Goal: Task Accomplishment & Management: Complete application form

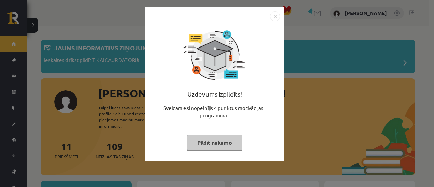
click at [219, 145] on button "Pildīt nākamo" at bounding box center [215, 143] width 56 height 16
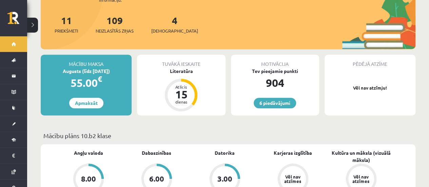
scroll to position [126, 0]
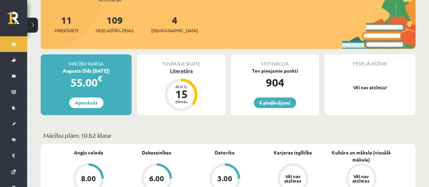
click at [182, 67] on div "Literatūra" at bounding box center [181, 70] width 88 height 7
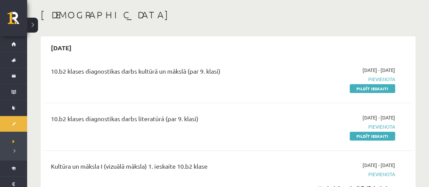
scroll to position [28, 0]
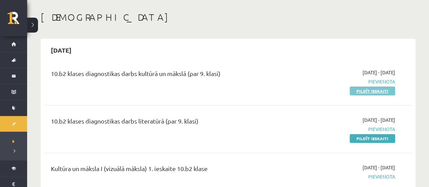
click at [360, 91] on link "Pildīt ieskaiti" at bounding box center [371, 90] width 45 height 9
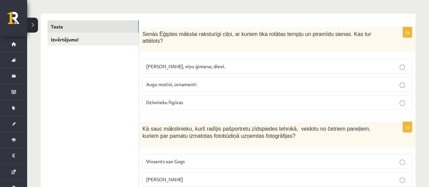
scroll to position [102, 0]
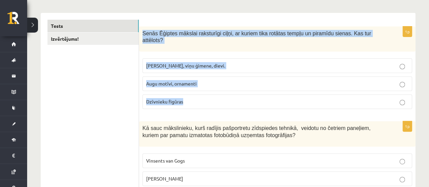
drag, startPoint x: 141, startPoint y: 34, endPoint x: 193, endPoint y: 86, distance: 74.3
click at [193, 86] on div "1p Senās Ēģiptes mākslai raksturīgi ciļņi, ar kuriem tika rotātas tempļu un pir…" at bounding box center [277, 70] width 276 height 88
copy div "Senās Ēģiptes mākslai raksturīgi ciļņi, ar kuriem tika rotātas tempļu un piramī…"
click at [170, 62] on span "[PERSON_NAME], viņu ģimene, dievi." at bounding box center [185, 65] width 79 height 6
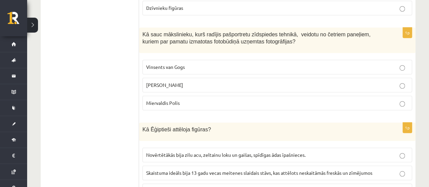
scroll to position [202, 0]
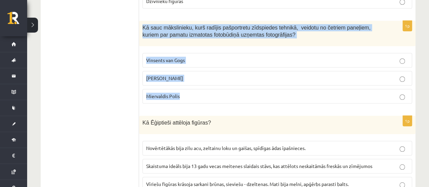
drag, startPoint x: 143, startPoint y: 20, endPoint x: 185, endPoint y: 80, distance: 73.3
click at [185, 80] on div "1p Kā sauc mākslinieku, kurš radījis pašportretu zīdspiedes tehnikā, veidotu no…" at bounding box center [277, 65] width 276 height 88
copy div "Kā sauc mākslinieku, kurš radījis pašportretu zīdspiedes tehnikā, veidotu no če…"
click at [195, 75] on p "Endijs Vorhols" at bounding box center [277, 78] width 262 height 7
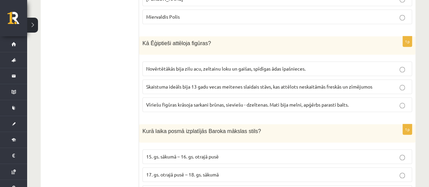
scroll to position [282, 0]
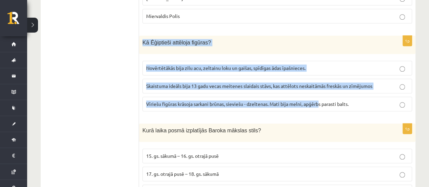
drag, startPoint x: 141, startPoint y: 36, endPoint x: 319, endPoint y: 104, distance: 190.1
click at [319, 104] on div "1p Kā Ēģiptieši attēloja figūras? Novērtētākās bija zilu acu, zeltainu loku un …" at bounding box center [277, 76] width 276 height 81
drag, startPoint x: 140, startPoint y: 33, endPoint x: 356, endPoint y: 96, distance: 225.1
click at [356, 96] on div "1p Kā Ēģiptieši attēloja figūras? Novērtētākās bija zilu acu, zeltainu loku un …" at bounding box center [277, 76] width 276 height 81
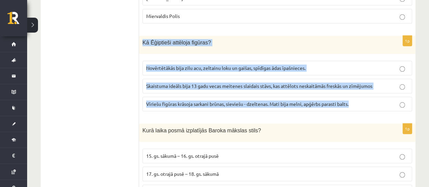
copy div "Kā Ēģiptieši attēloja figūras? Novērtētākās bija zilu acu, zeltainu loku un gai…"
click at [253, 101] on span "Vīriešu figūras krāsoja sarkani brūnas, sieviešu - dzeltenas. Mati bija melni, …" at bounding box center [247, 104] width 202 height 6
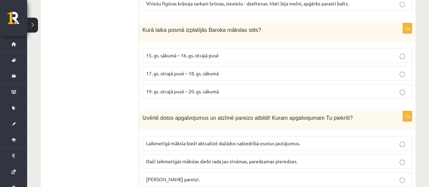
scroll to position [381, 0]
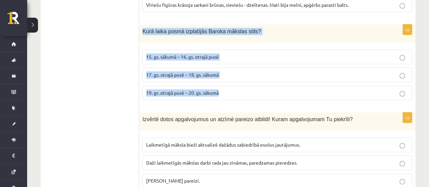
drag, startPoint x: 141, startPoint y: 23, endPoint x: 235, endPoint y: 80, distance: 109.8
click at [235, 80] on div "1p Kurā laika posmā izplatījās Baroka mākslas stils? 15. gs. sākumā – 16. gs. o…" at bounding box center [277, 64] width 276 height 81
copy div "Kurā laika posmā izplatījās Baroka mākslas stils? 15. gs. sākumā – 16. gs. otra…"
click at [196, 71] on span "17. gs. otrajā pusē – 18. gs. sākumā" at bounding box center [182, 74] width 73 height 6
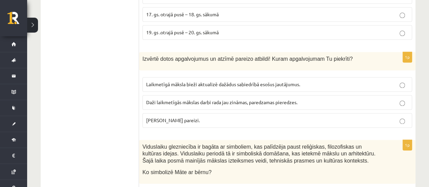
scroll to position [443, 0]
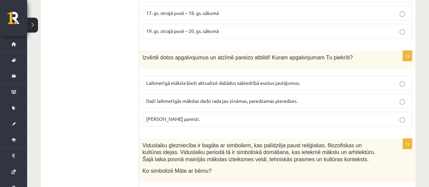
drag, startPoint x: 141, startPoint y: 48, endPoint x: 221, endPoint y: 107, distance: 98.7
click at [221, 107] on div "1p Izvērtē dotos apgalvojumus un atzīmē pareizo atbildi! Kuram apgalvojumam Tu …" at bounding box center [277, 90] width 276 height 81
copy div "Izvērtē dotos apgalvojumus un atzīmē pareizo atbildi! Kuram apgalvojumam Tu pie…"
click at [183, 98] on span "Daži laikmetīgās mākslas darbi rada jau zināmas, paredzamas pieredzes." at bounding box center [221, 101] width 151 height 6
click at [177, 79] on p "Laikmetīgā māksla bieži aktualizē dažādus sabiedrībā esošus jautājumus." at bounding box center [277, 82] width 262 height 7
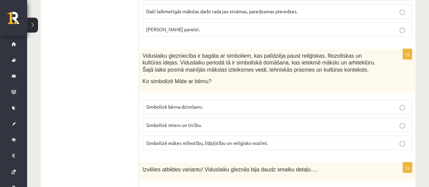
scroll to position [533, 0]
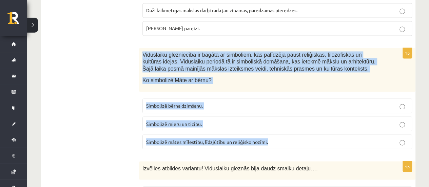
drag, startPoint x: 143, startPoint y: 45, endPoint x: 278, endPoint y: 130, distance: 159.4
click at [278, 130] on div "1p Viduslaiku glezniecība ir bagāta ar simboliem, kas palīdzēja paust reliģiska…" at bounding box center [277, 101] width 276 height 106
copy div "Viduslaiku glezniecība ir bagāta ar simboliem, kas palīdzēja paust reliģiskas, …"
click at [219, 138] on span "Simbolizē mātes mīlestību, līdzjūtību un reliģisko nozīmi." at bounding box center [207, 141] width 122 height 6
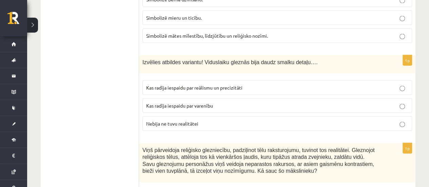
scroll to position [640, 0]
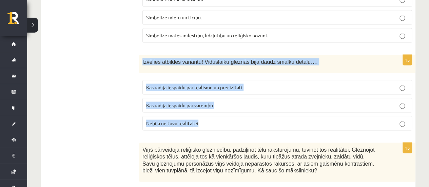
drag, startPoint x: 146, startPoint y: 50, endPoint x: 200, endPoint y: 107, distance: 78.4
click at [200, 107] on div "1p Izvēlies atbildes variantu! Viduslaiku gleznās bija daudz smalku detaļu…. Ka…" at bounding box center [277, 95] width 276 height 81
copy div "Izvēlies atbildes variantu! Viduslaiku gleznās bija daudz smalku detaļu…. Kas r…"
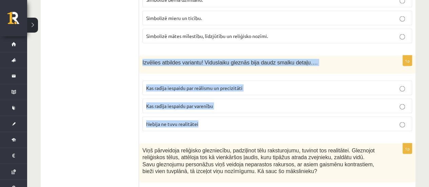
scroll to position [635, 0]
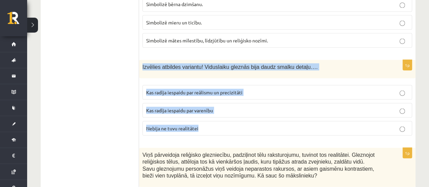
click at [253, 85] on label "Kas radīja iespaidu par reālismu un precizitāti" at bounding box center [276, 92] width 269 height 15
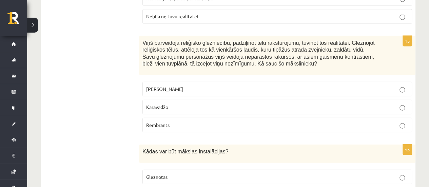
scroll to position [750, 0]
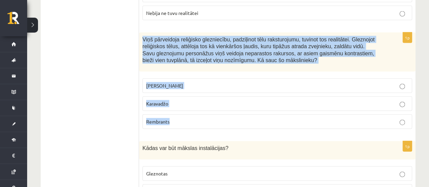
drag, startPoint x: 141, startPoint y: 26, endPoint x: 176, endPoint y: 107, distance: 88.9
click at [176, 107] on div "1p Viņš pārveidoja reliģisko glezniecību, padziļinot tēlu raksturojumu, tuvinot…" at bounding box center [277, 84] width 276 height 102
copy div "Viņš pārveidoja reliģisko glezniecību, padziļinot tēlu raksturojumu, tuvinot to…"
click at [190, 100] on p "Karavadžo" at bounding box center [277, 103] width 262 height 7
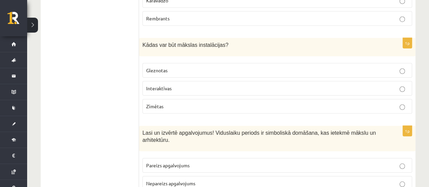
scroll to position [853, 0]
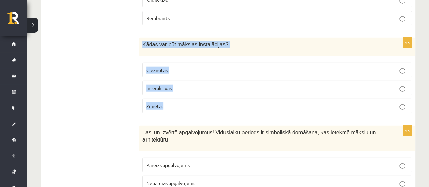
drag, startPoint x: 142, startPoint y: 34, endPoint x: 177, endPoint y: 89, distance: 65.2
click at [177, 89] on div "1p Kādas var būt mākslas instalācijas? Gleznotas Interaktīvas Zīmētas" at bounding box center [277, 78] width 276 height 81
copy div "Kādas var būt mākslas instalācijas? Gleznotas Interaktīvas Zīmētas"
click at [184, 84] on p "Interaktīvas" at bounding box center [277, 87] width 262 height 7
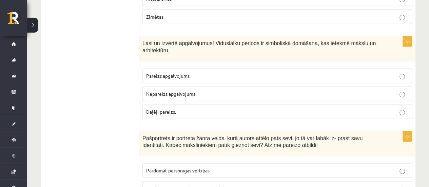
scroll to position [942, 0]
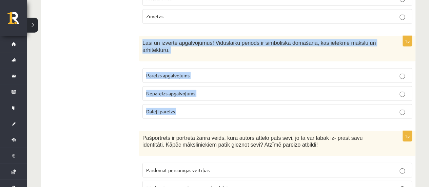
drag, startPoint x: 141, startPoint y: 28, endPoint x: 197, endPoint y: 90, distance: 83.3
click at [197, 90] on div "1p Lasi un izvērtē apgalvojumus! Viduslaiku periods ir simboliskā domāšana, kas…" at bounding box center [277, 80] width 276 height 88
click at [210, 72] on p "Pareizs apgalvojums" at bounding box center [277, 75] width 262 height 7
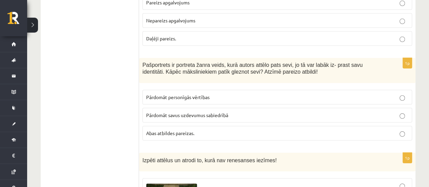
scroll to position [1016, 0]
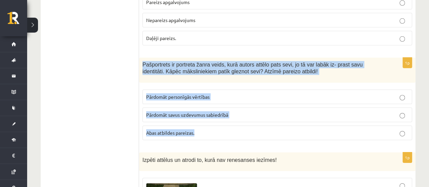
drag, startPoint x: 140, startPoint y: 49, endPoint x: 196, endPoint y: 114, distance: 85.7
click at [196, 114] on div "1p Pašportrets ir portreta žanra veids, kurā autors attēlo pats sevi, jo tā var…" at bounding box center [277, 102] width 276 height 88
click at [203, 129] on p "Abas atbildes pareizas." at bounding box center [277, 132] width 262 height 7
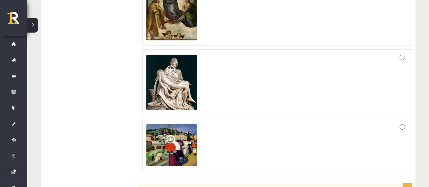
scroll to position [1225, 0]
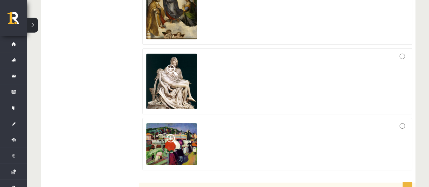
click at [406, 121] on div at bounding box center [277, 143] width 262 height 45
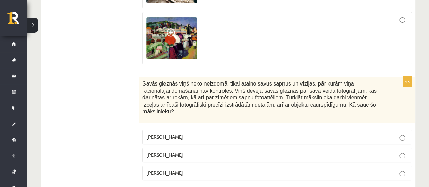
scroll to position [1331, 0]
click at [340, 129] on label "Pablo Pikaso" at bounding box center [276, 136] width 269 height 15
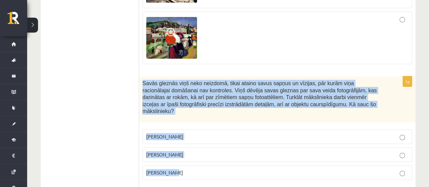
drag, startPoint x: 141, startPoint y: 67, endPoint x: 186, endPoint y: 142, distance: 87.8
click at [186, 142] on div "1p Savās gleznās viņš neko neizdomā, tikai ataino savus sapņus un vīzijas, pār …" at bounding box center [277, 130] width 276 height 109
click at [207, 147] on label "Salvadors Dalī" at bounding box center [276, 154] width 269 height 15
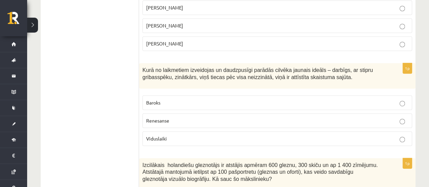
scroll to position [1460, 0]
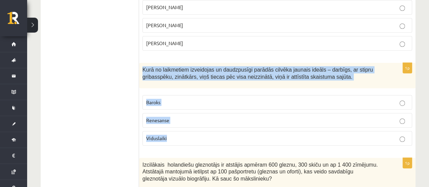
drag, startPoint x: 139, startPoint y: 45, endPoint x: 178, endPoint y: 107, distance: 72.9
click at [178, 107] on div "1p Kurā no laikmetiem izveidojas un daudzpusīgi parādās cilvēka jaunais ideāls …" at bounding box center [277, 107] width 276 height 88
click at [180, 117] on p "Renesanse" at bounding box center [277, 120] width 262 height 7
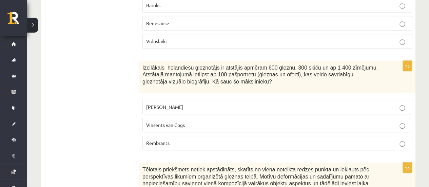
scroll to position [1568, 0]
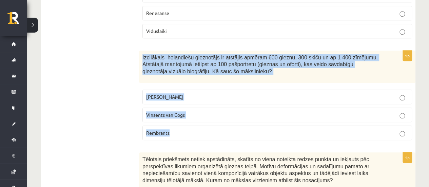
drag, startPoint x: 141, startPoint y: 34, endPoint x: 187, endPoint y: 98, distance: 78.6
click at [187, 98] on div "1p Izcilākais holandiešu gleznotājs ir atstājis apmēram 600 gleznu, 300 skiču u…" at bounding box center [277, 97] width 276 height 95
click at [184, 129] on p "Rembrants" at bounding box center [277, 132] width 262 height 7
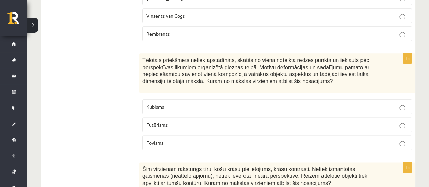
scroll to position [1668, 0]
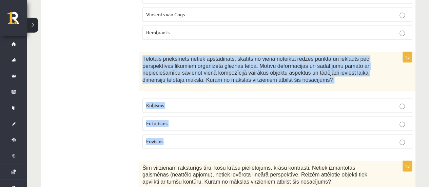
drag, startPoint x: 142, startPoint y: 36, endPoint x: 193, endPoint y: 117, distance: 95.4
click at [193, 117] on div "1p Tēlotais priekšmets netiek apstādināts, skatīts no viena noteikta redzes pun…" at bounding box center [277, 103] width 276 height 102
click at [186, 102] on p "Kubisms" at bounding box center [277, 105] width 262 height 7
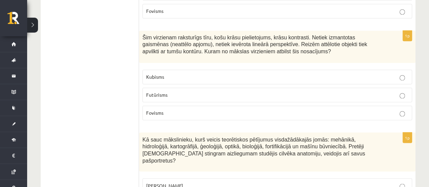
scroll to position [1794, 0]
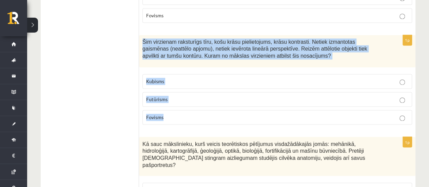
drag, startPoint x: 143, startPoint y: 18, endPoint x: 174, endPoint y: 83, distance: 72.1
click at [174, 83] on div "1p Šim virzienam raksturīgs tīru, košu krāsu pielietojums, krāsu kontrasti. Net…" at bounding box center [277, 82] width 276 height 95
click at [218, 96] on p "Futūrisms" at bounding box center [277, 99] width 262 height 7
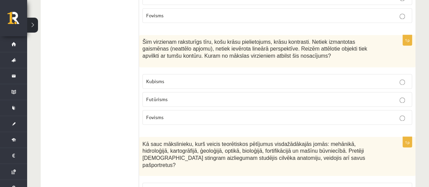
click at [229, 114] on p "Fovisms" at bounding box center [277, 117] width 262 height 7
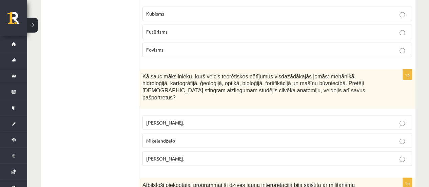
scroll to position [1861, 0]
drag, startPoint x: 141, startPoint y: 49, endPoint x: 188, endPoint y: 120, distance: 84.8
click at [188, 120] on div "1p Kā sauc mākslinieku, kurš veicis teorētiskos pētījumus visdažādākajās jomās:…" at bounding box center [277, 120] width 276 height 102
click at [201, 155] on p "Leonardo da Vinči." at bounding box center [277, 158] width 262 height 7
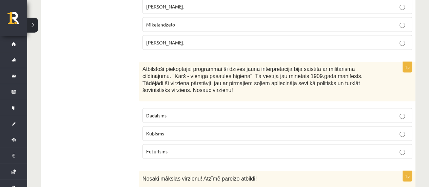
scroll to position [1977, 0]
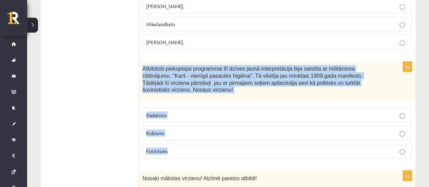
drag, startPoint x: 142, startPoint y: 36, endPoint x: 178, endPoint y: 105, distance: 78.2
click at [178, 105] on div "1p Atbilstoši piekoptajai programmai šī dzīves jaunā interpretācija bija saistī…" at bounding box center [277, 113] width 276 height 102
click at [211, 147] on p "Futūrisms" at bounding box center [277, 150] width 262 height 7
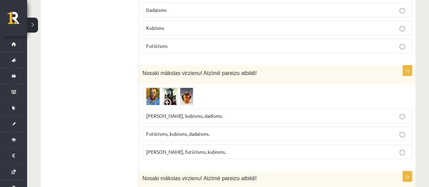
scroll to position [2082, 0]
click at [195, 130] on span "Futūrisms, kubisms, dadaisms." at bounding box center [177, 133] width 63 height 6
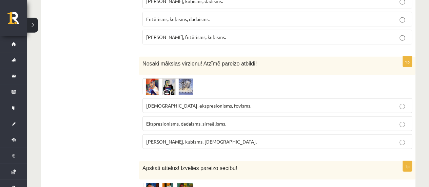
scroll to position [2198, 0]
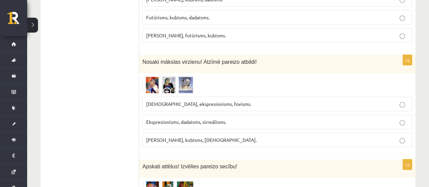
click at [191, 101] on span "Sirreālisms, ekspresionisms, fovisms." at bounding box center [198, 104] width 105 height 6
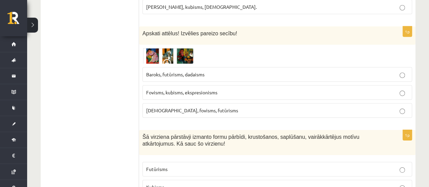
scroll to position [2331, 0]
click at [191, 107] on span "Kubisms, fovisms, futūrisms" at bounding box center [192, 110] width 92 height 6
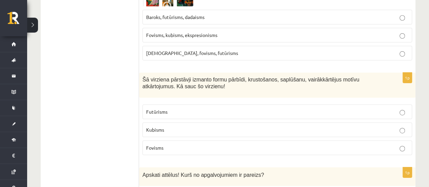
scroll to position [2392, 0]
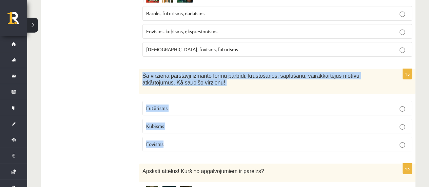
drag, startPoint x: 142, startPoint y: 30, endPoint x: 177, endPoint y: 101, distance: 78.8
click at [177, 101] on div "1p Šā virziena pārstāvji izmanto formu pārbīdi, krustošanos, saplūšanu, vairākk…" at bounding box center [277, 113] width 276 height 88
click at [187, 122] on p "Kubisms" at bounding box center [277, 125] width 262 height 7
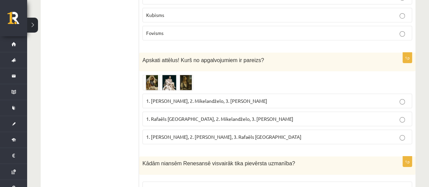
scroll to position [2505, 0]
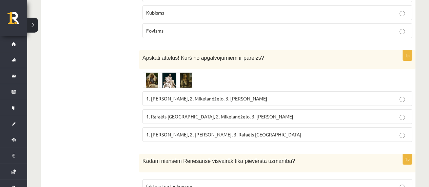
click at [188, 131] on p "1. Albrehts Dīrers, 2. Leonardo da Vinči, 3. Rafaēls Sancio da Urbīno" at bounding box center [277, 134] width 262 height 7
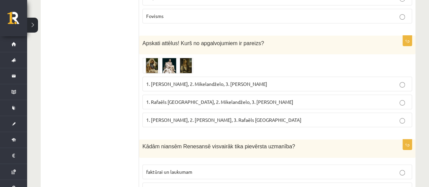
scroll to position [2521, 0]
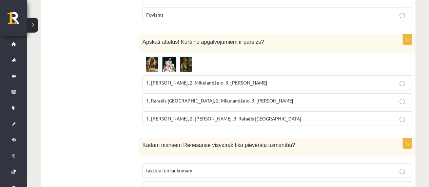
click at [189, 97] on span "1. Rafaēls Sancio da Urbīno, 2. Mikelandželo, 3. Albrehts Dīrers" at bounding box center [219, 100] width 147 height 6
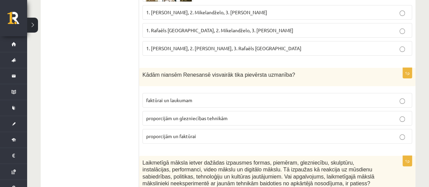
scroll to position [2592, 0]
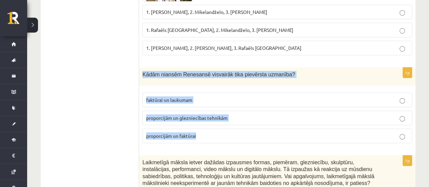
drag, startPoint x: 141, startPoint y: 31, endPoint x: 201, endPoint y: 90, distance: 84.6
click at [201, 90] on div "1p Kādām niansēm Renesansē visvairāk tika pievērsta uzmanība? faktūrai un lauku…" at bounding box center [277, 107] width 276 height 81
click at [238, 114] on p "proporcijām un glezniecības tehnikām" at bounding box center [277, 117] width 262 height 7
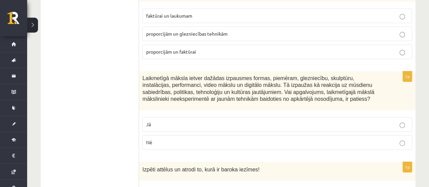
scroll to position [2678, 0]
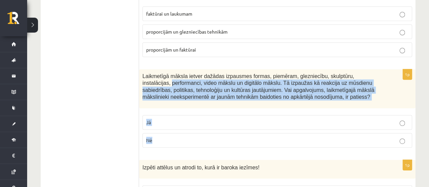
drag, startPoint x: 143, startPoint y: 34, endPoint x: 173, endPoint y: 88, distance: 62.5
click at [173, 88] on div "1p Laikmetīgā māksla ietver dažādas izpausmes formas, piemēram, glezniecību, sk…" at bounding box center [277, 111] width 276 height 84
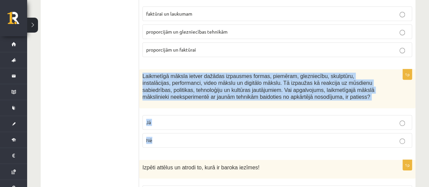
drag, startPoint x: 142, startPoint y: 29, endPoint x: 171, endPoint y: 86, distance: 64.3
click at [171, 86] on div "1p Laikmetīgā māksla ietver dažādas izpausmes formas, piemēram, glezniecību, sk…" at bounding box center [277, 111] width 276 height 84
click at [166, 133] on label "Nē" at bounding box center [276, 140] width 269 height 15
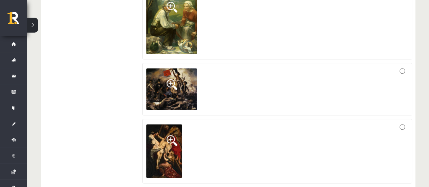
scroll to position [2877, 0]
click at [305, 67] on div at bounding box center [277, 89] width 262 height 45
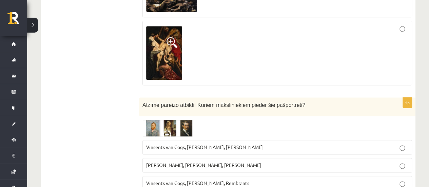
scroll to position [3046, 0]
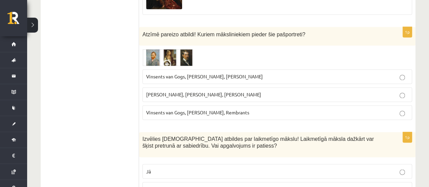
click at [305, 69] on label "Vinsents van Gogs, Albrehts Dīrers, Janis Rozentāls" at bounding box center [276, 76] width 269 height 15
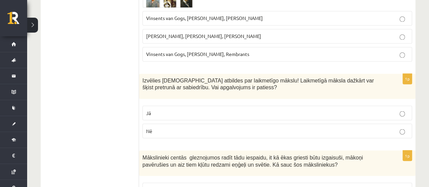
scroll to position [3105, 0]
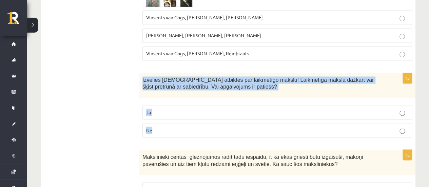
drag, startPoint x: 142, startPoint y: 30, endPoint x: 160, endPoint y: 75, distance: 48.6
click at [160, 75] on div "1p Izvēlies pareizās atbildes par laikmetīgo mākslu! Laikmetīgā māksla dažkārt …" at bounding box center [277, 108] width 276 height 70
click at [165, 108] on p "Jā" at bounding box center [277, 111] width 262 height 7
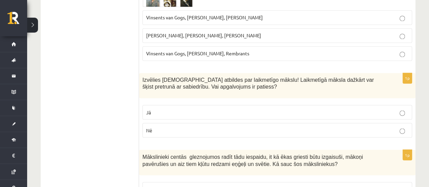
scroll to position [3126, 0]
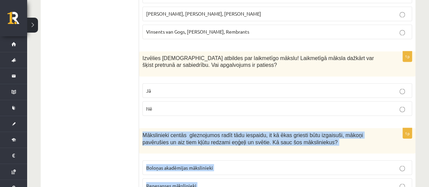
drag, startPoint x: 141, startPoint y: 87, endPoint x: 193, endPoint y: 152, distance: 83.3
click at [193, 152] on div "1p Mākslinieki centās gleznojumos radīt tādu iespaidu, it kā ēkas griesti būtu …" at bounding box center [277, 172] width 276 height 88
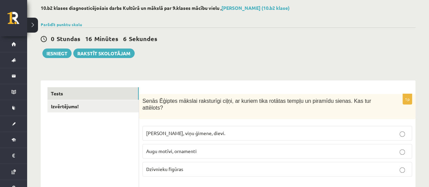
scroll to position [25, 0]
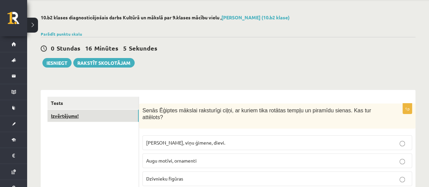
click at [95, 118] on link "Izvērtējums!" at bounding box center [92, 115] width 91 height 13
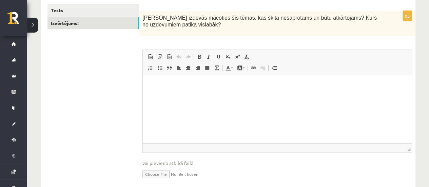
scroll to position [119, 0]
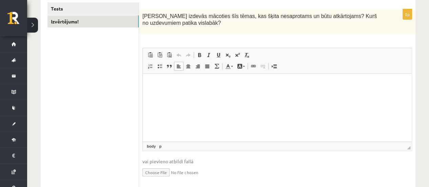
click at [155, 84] on p "Bagātinātā teksta redaktors, wiswyg-editor-user-answer-47024726537820" at bounding box center [276, 83] width 255 height 7
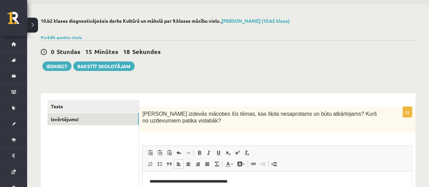
scroll to position [0, 0]
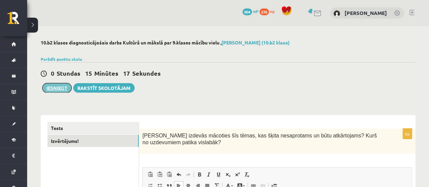
click at [49, 86] on button "Iesniegt" at bounding box center [56, 87] width 29 height 9
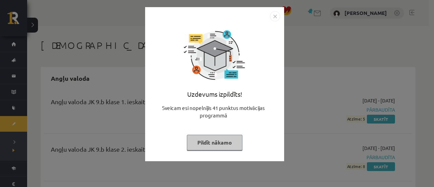
click at [222, 139] on button "Pildīt nākamo" at bounding box center [215, 143] width 56 height 16
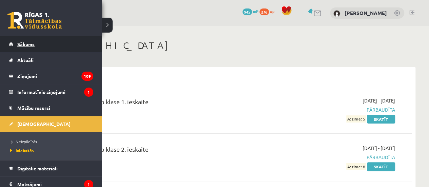
click at [43, 44] on link "Sākums" at bounding box center [51, 44] width 84 height 16
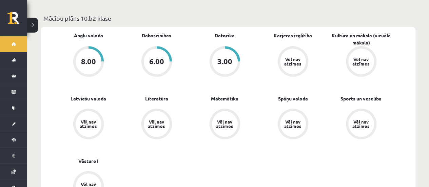
scroll to position [243, 0]
click at [285, 95] on link "Spāņu valoda" at bounding box center [293, 98] width 30 height 7
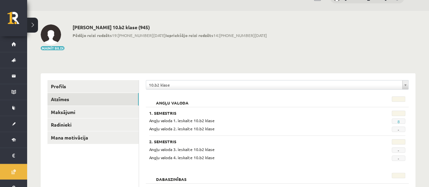
scroll to position [11, 0]
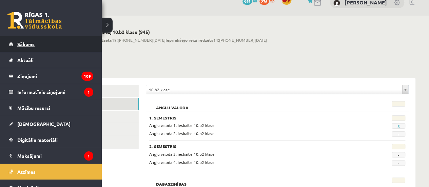
click at [17, 46] on link "Sākums" at bounding box center [51, 44] width 84 height 16
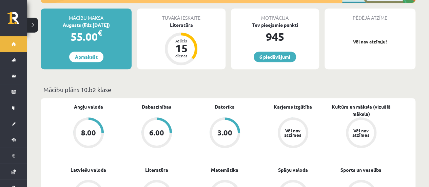
scroll to position [172, 0]
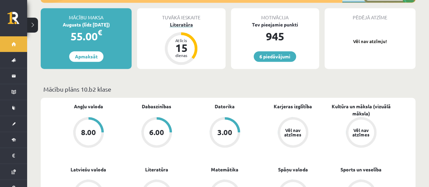
click at [173, 21] on div "Literatūra" at bounding box center [181, 24] width 88 height 7
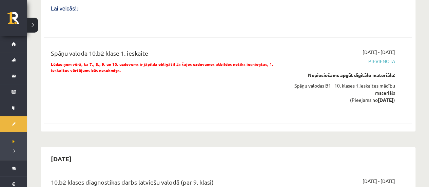
scroll to position [649, 0]
